Goal: Task Accomplishment & Management: Manage account settings

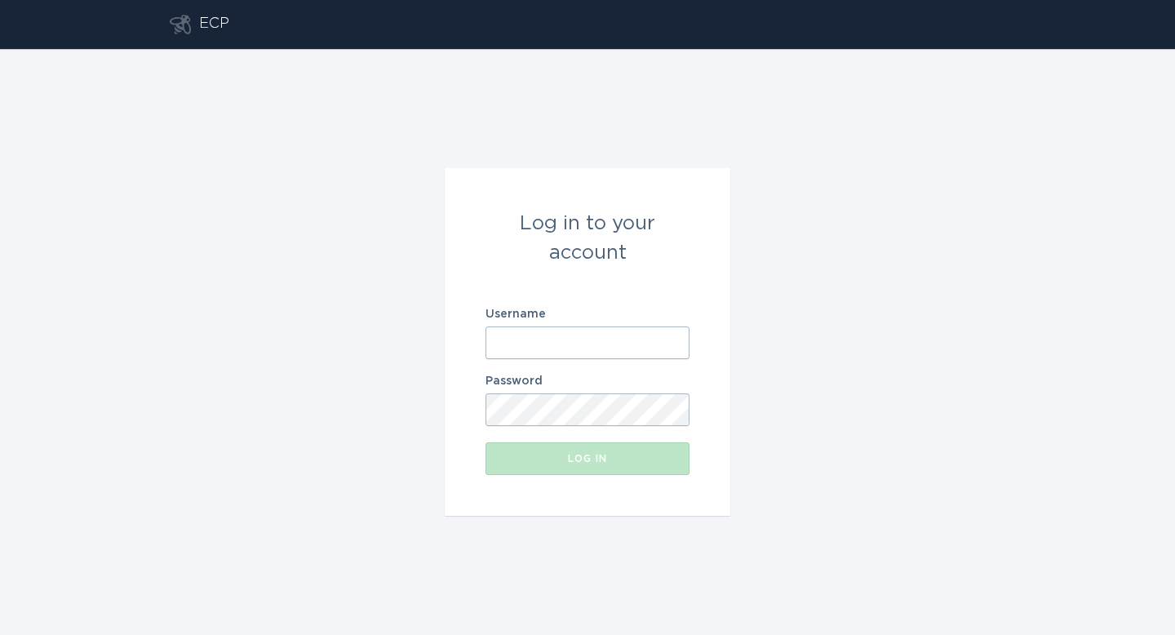
click at [623, 343] on input "Username" at bounding box center [588, 342] width 204 height 33
click at [633, 335] on input "Username" at bounding box center [588, 342] width 204 height 33
paste input "[EMAIL_ADDRESS][DOMAIN_NAME]"
type input "[EMAIL_ADDRESS][DOMAIN_NAME]"
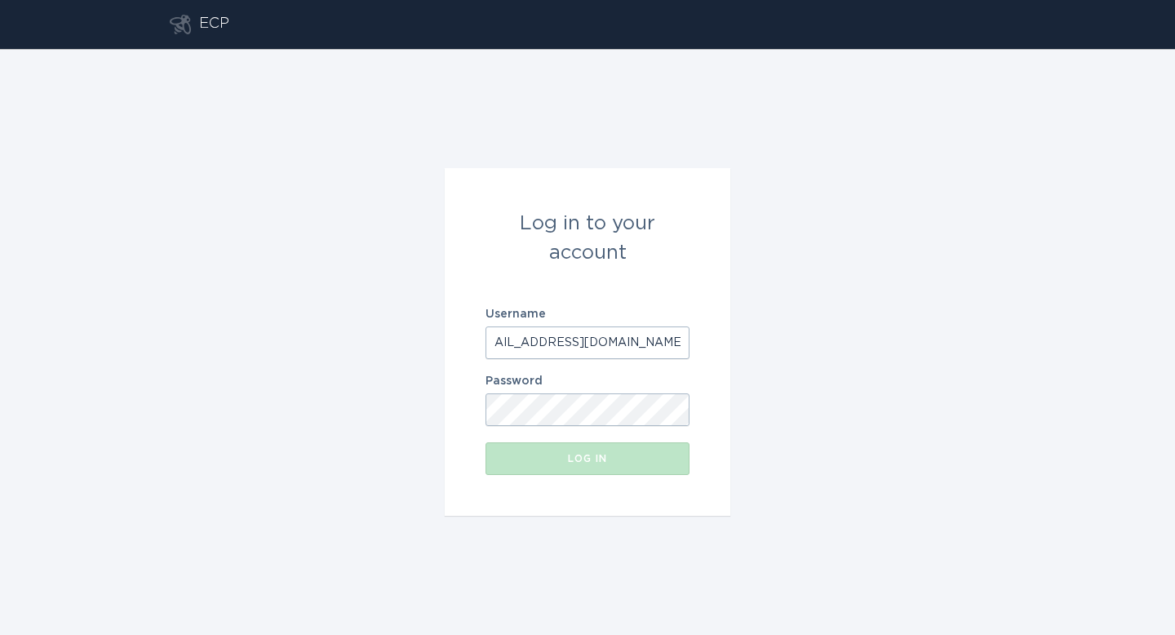
scroll to position [0, 0]
click at [486, 442] on button "Log in" at bounding box center [588, 458] width 204 height 33
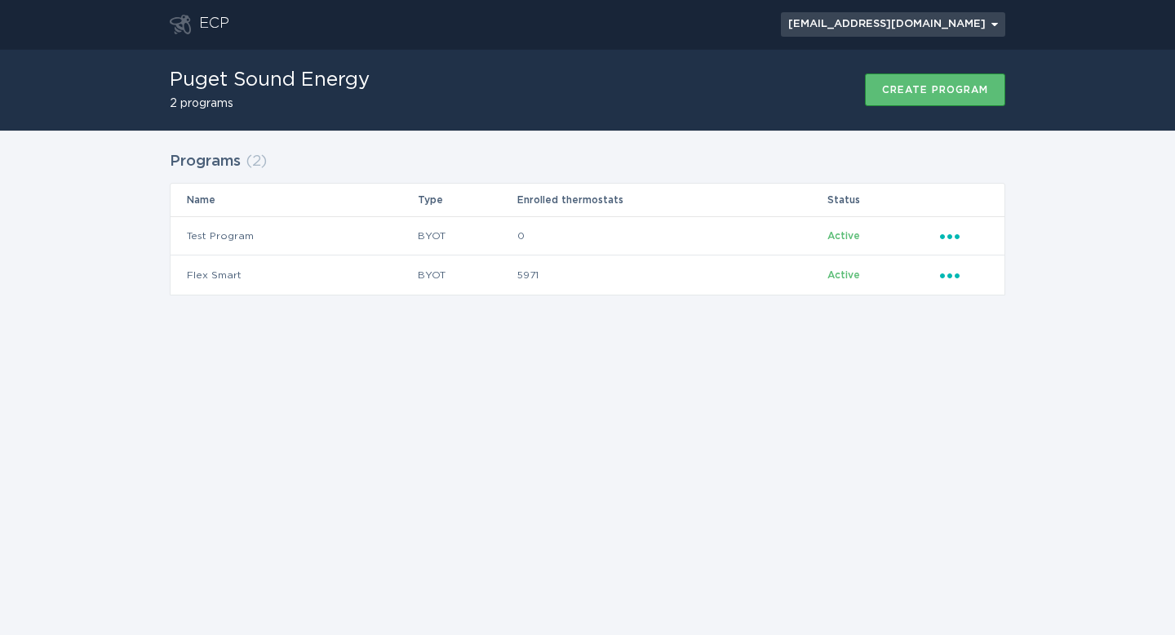
click at [996, 26] on div "[EMAIL_ADDRESS][DOMAIN_NAME] Chevron" at bounding box center [893, 25] width 210 height 10
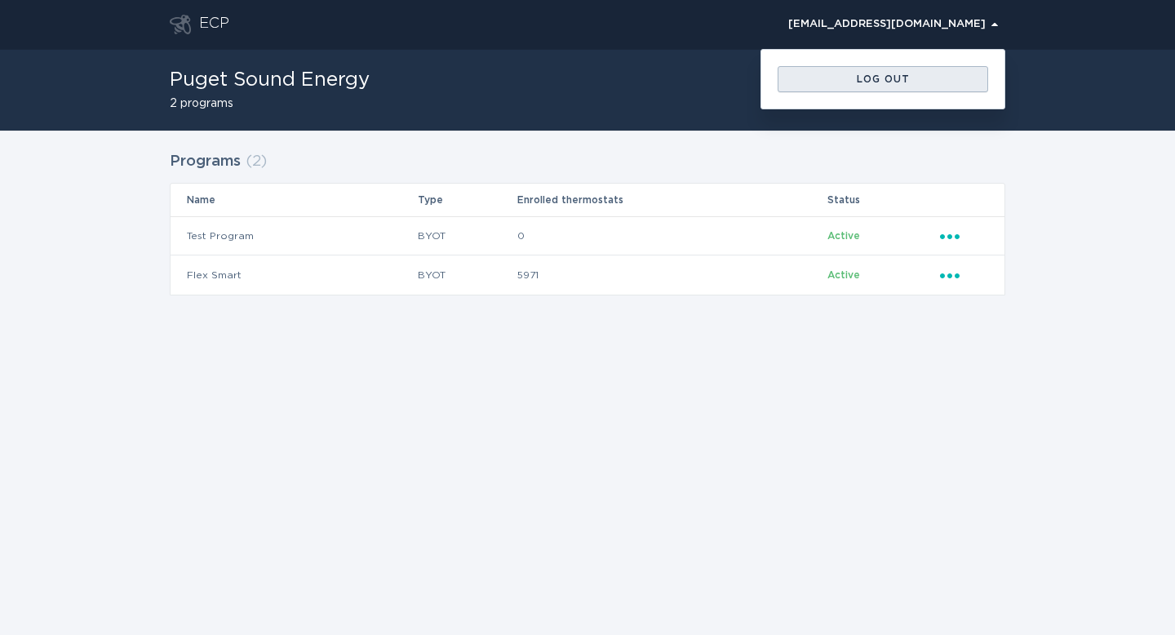
click at [924, 86] on button "Log out" at bounding box center [883, 79] width 211 height 26
